Goal: Task Accomplishment & Management: Manage account settings

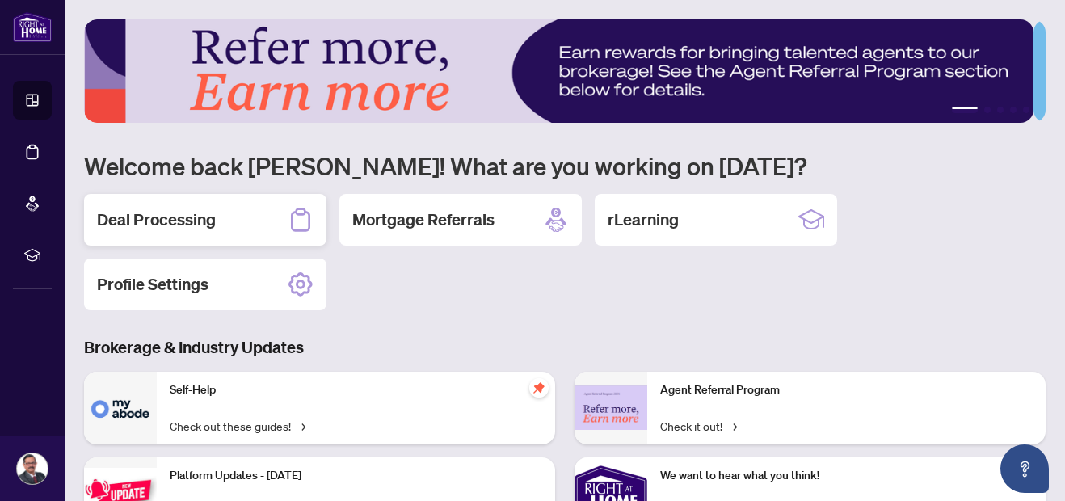
click at [274, 221] on div "Deal Processing" at bounding box center [205, 220] width 242 height 52
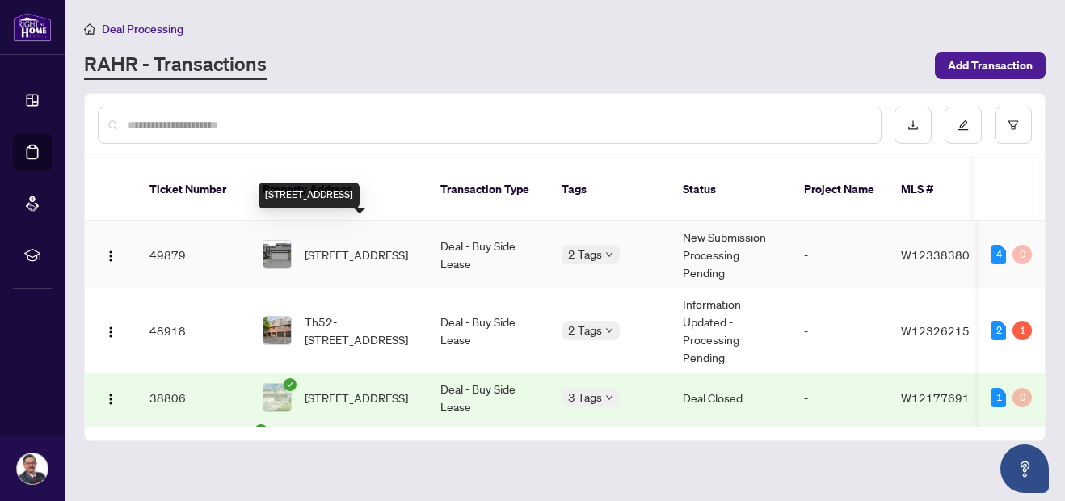
click at [318, 246] on span "22-2275 Credit Valley Rd, Mississauga, Ontario L5M 4N5, Canada" at bounding box center [356, 255] width 103 height 18
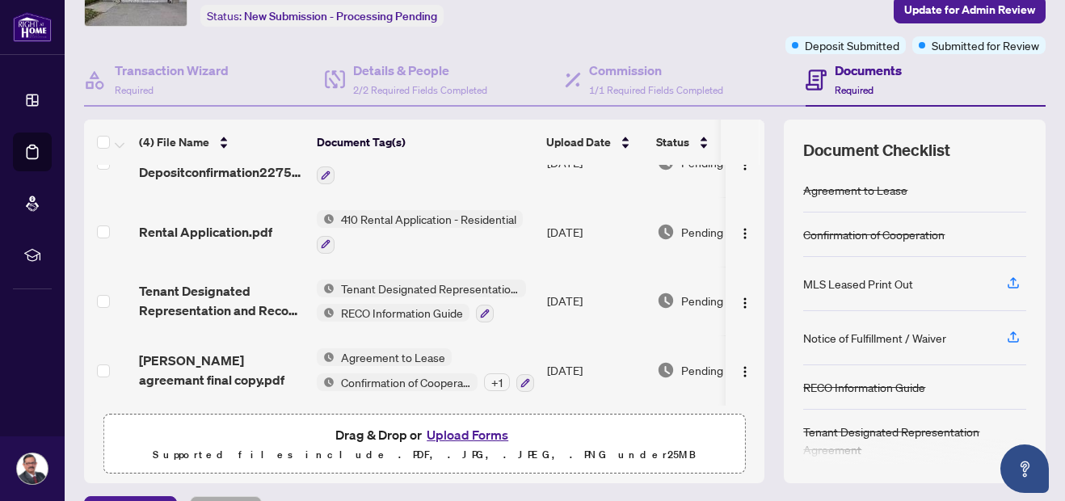
scroll to position [108, 0]
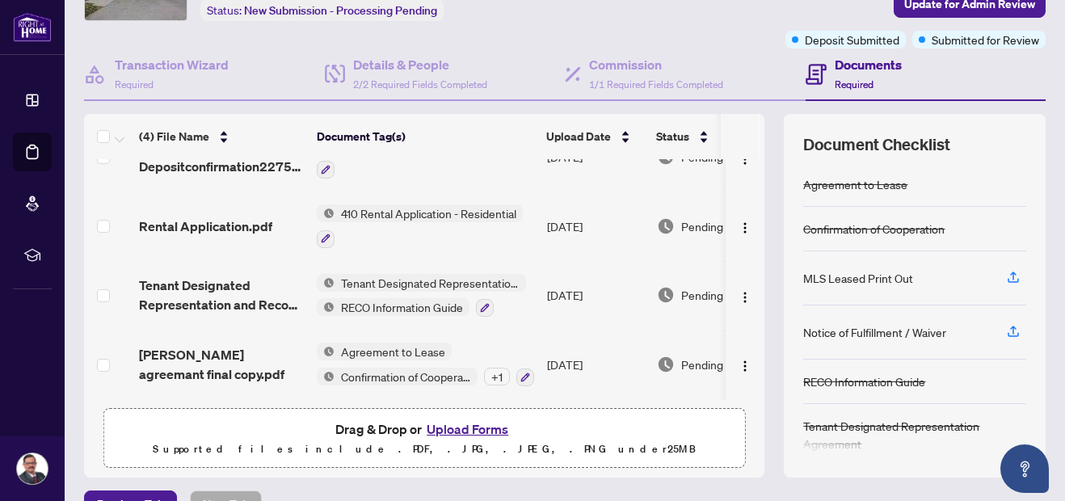
click at [469, 427] on button "Upload Forms" at bounding box center [467, 429] width 91 height 21
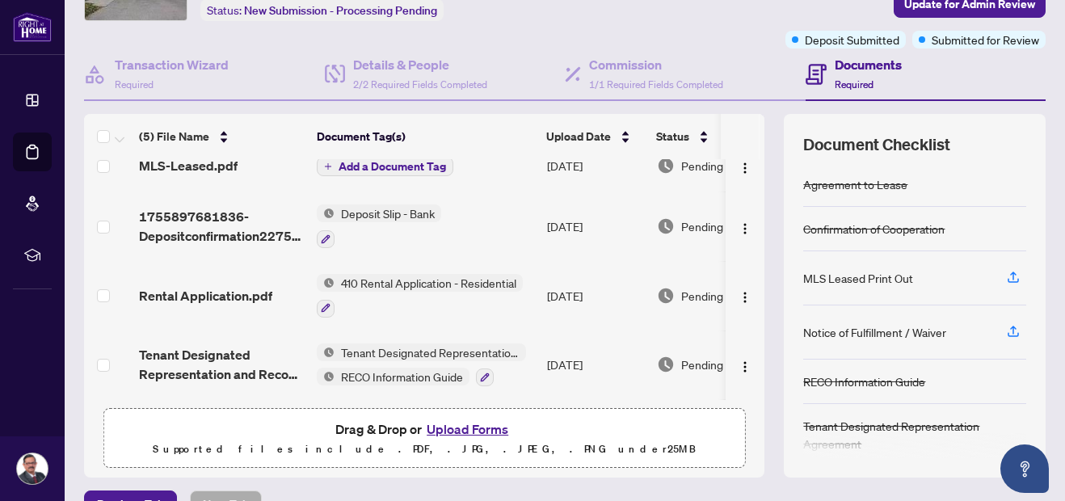
scroll to position [0, 0]
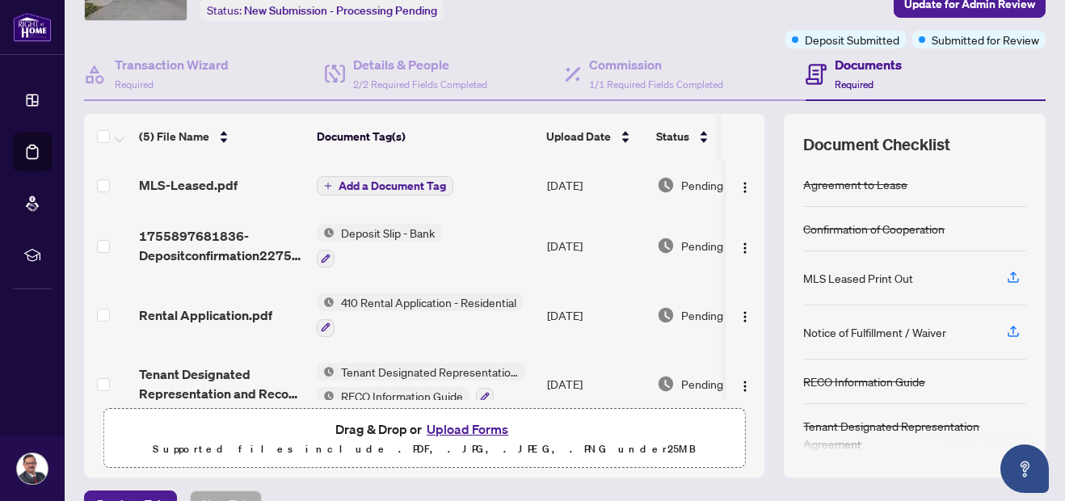
click at [413, 183] on span "Add a Document Tag" at bounding box center [393, 185] width 108 height 11
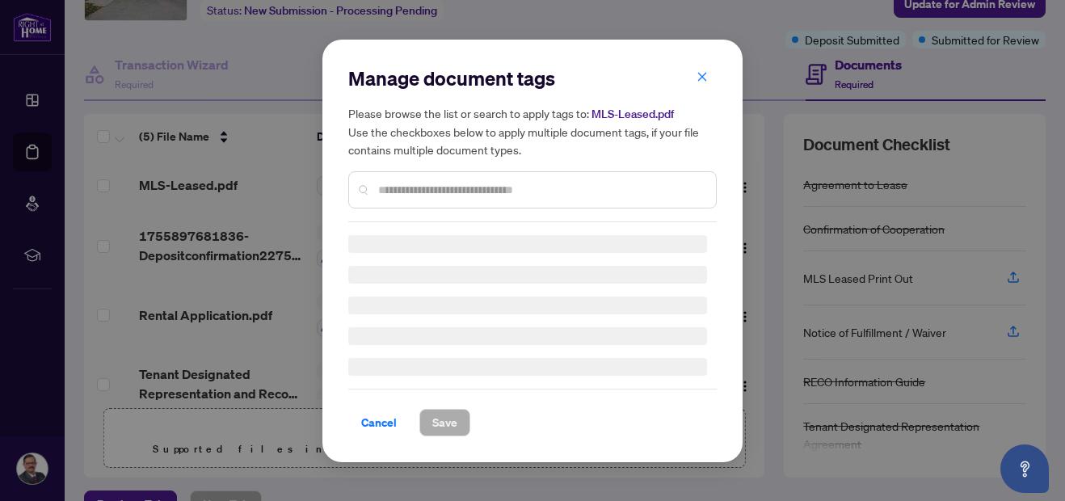
click at [413, 183] on input "text" at bounding box center [540, 190] width 325 height 18
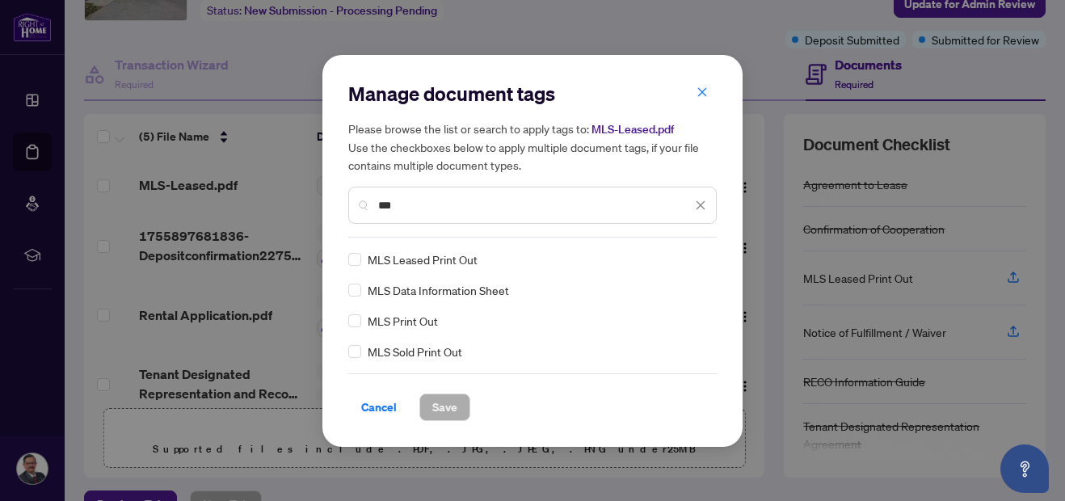
type input "***"
click at [447, 406] on span "Save" at bounding box center [444, 407] width 25 height 26
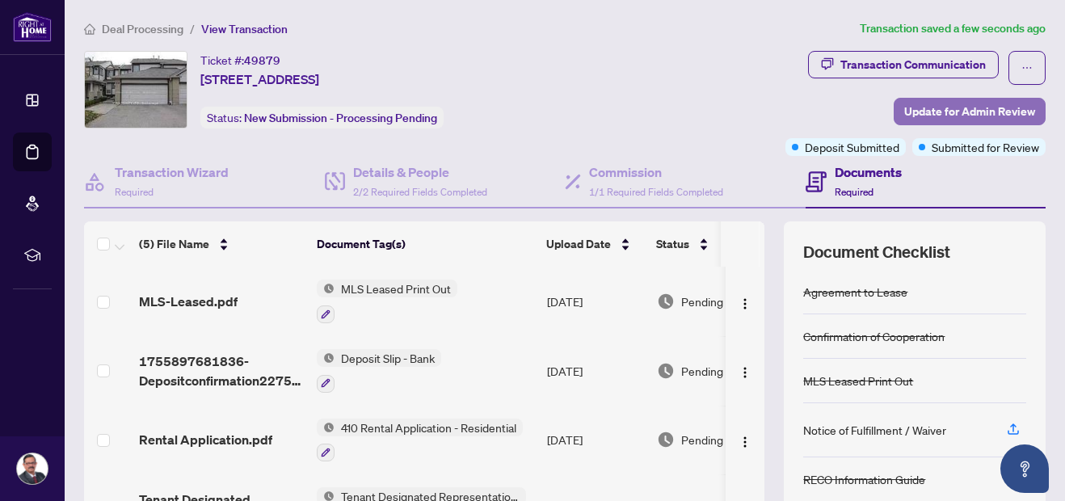
click at [932, 107] on span "Update for Admin Review" at bounding box center [969, 112] width 131 height 26
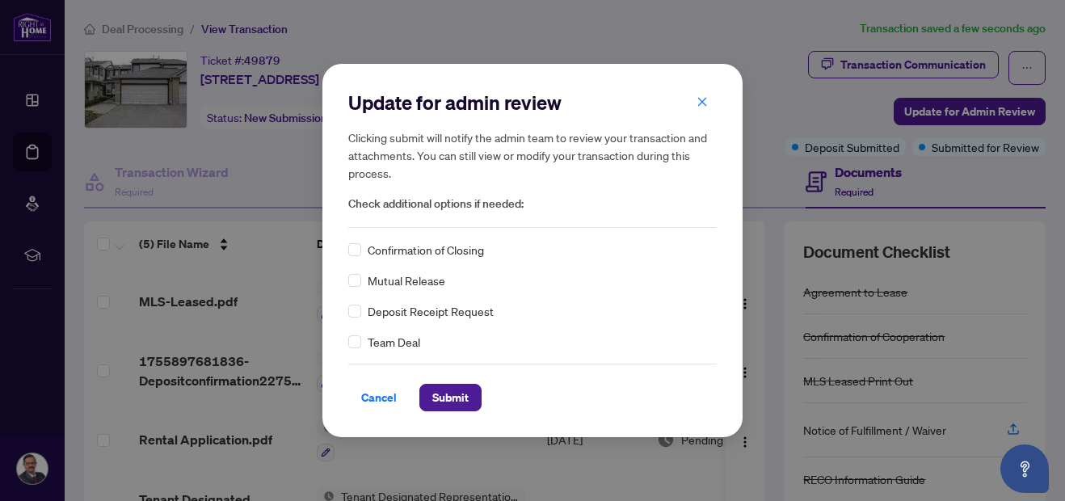
click at [361, 318] on div "Deposit Receipt Request" at bounding box center [532, 311] width 369 height 18
click at [444, 403] on span "Submit" at bounding box center [450, 398] width 36 height 26
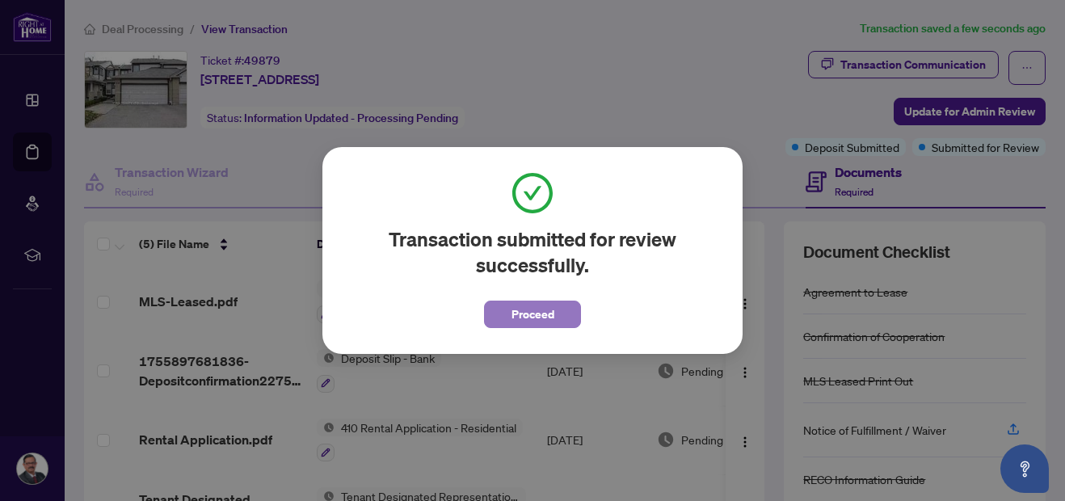
click at [531, 306] on span "Proceed" at bounding box center [533, 314] width 43 height 26
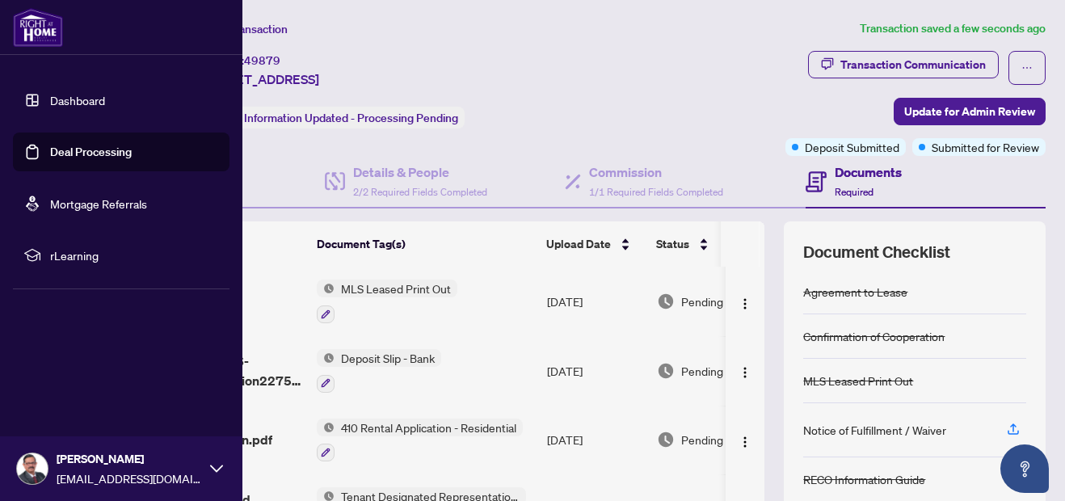
click at [69, 103] on link "Dashboard" at bounding box center [77, 100] width 55 height 15
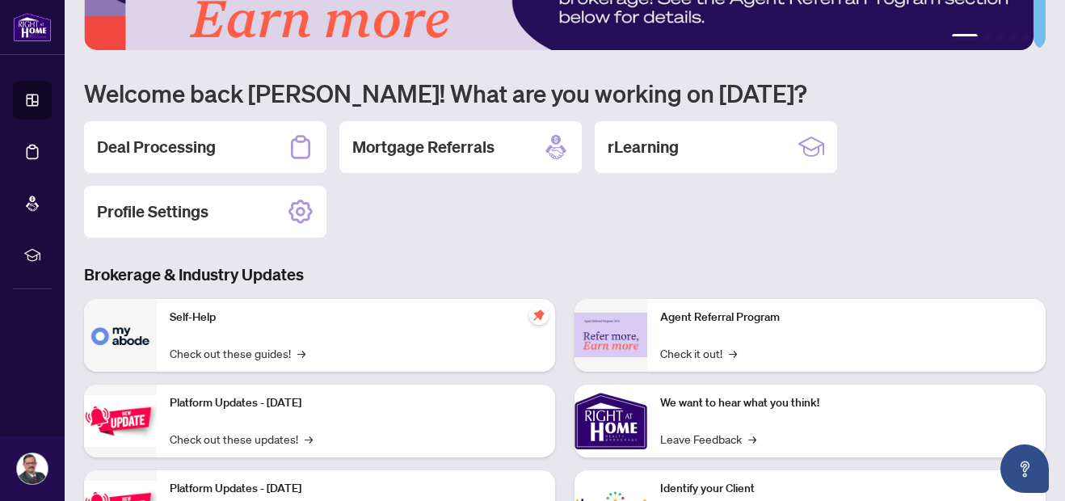
scroll to position [28, 0]
